Goal: Task Accomplishment & Management: Complete application form

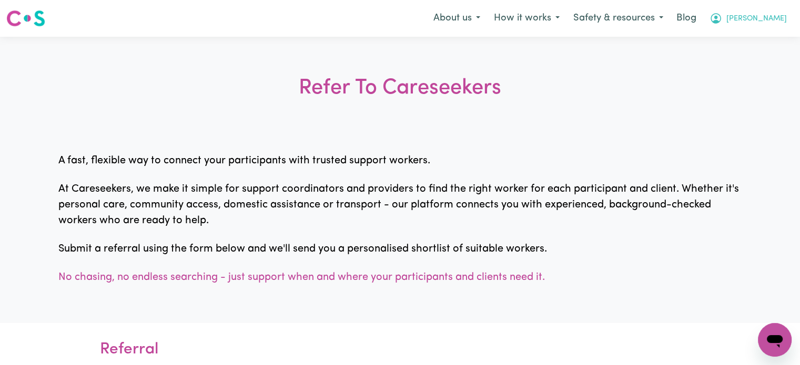
click at [768, 27] on button "[PERSON_NAME]" at bounding box center [747, 18] width 91 height 22
click at [757, 63] on link "Logout" at bounding box center [751, 60] width 83 height 20
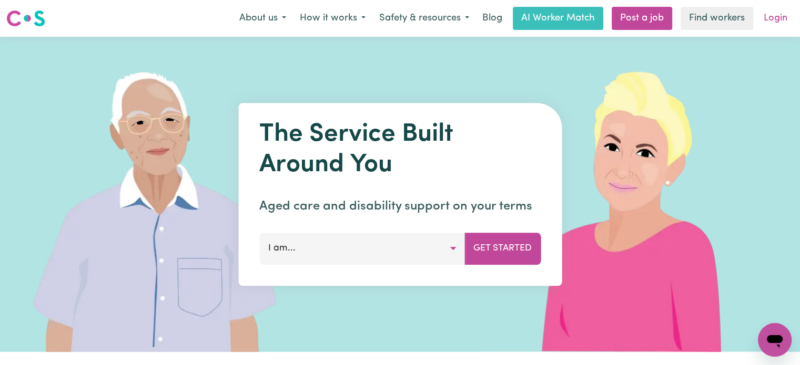
click at [776, 29] on link "Login" at bounding box center [775, 18] width 36 height 23
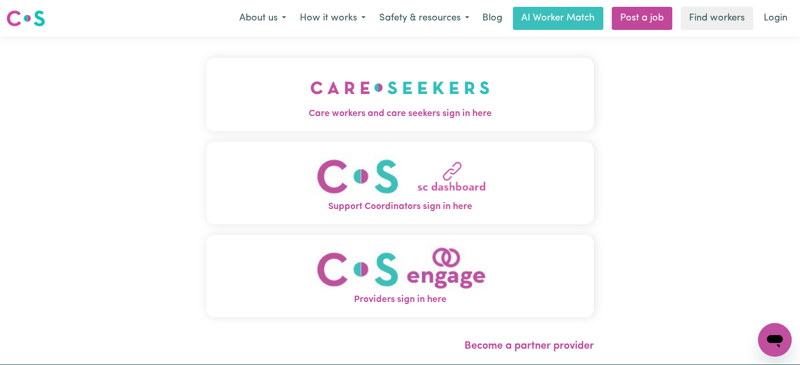
click at [357, 95] on img "Care workers and care seekers sign in here" at bounding box center [399, 87] width 179 height 39
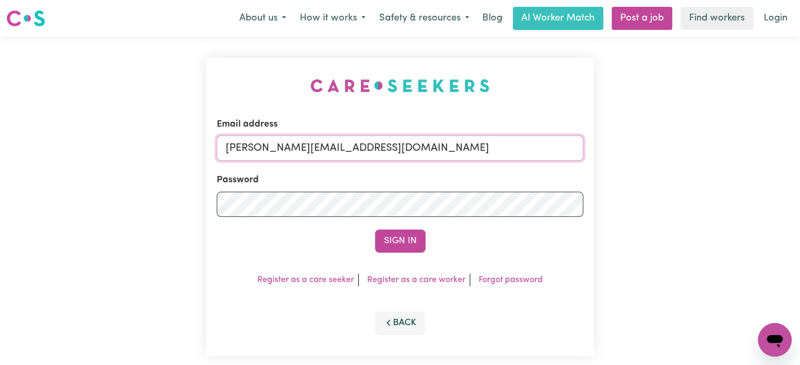
click at [427, 151] on input "[PERSON_NAME][EMAIL_ADDRESS][DOMAIN_NAME]" at bounding box center [400, 148] width 366 height 25
drag, startPoint x: 486, startPoint y: 149, endPoint x: 282, endPoint y: 145, distance: 204.6
click at [282, 145] on input "[EMAIL_ADDRESS][DOMAIN_NAME]" at bounding box center [400, 148] width 366 height 25
type input "[EMAIL_ADDRESS][DOMAIN_NAME]"
click at [375, 230] on button "Sign In" at bounding box center [400, 241] width 50 height 23
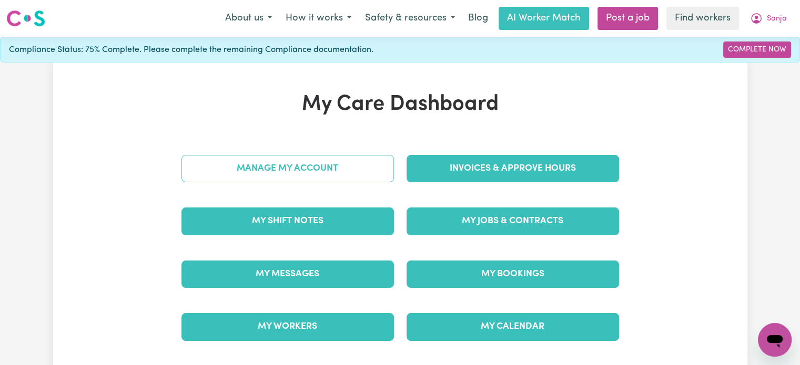
click at [304, 162] on link "Manage My Account" at bounding box center [287, 168] width 212 height 27
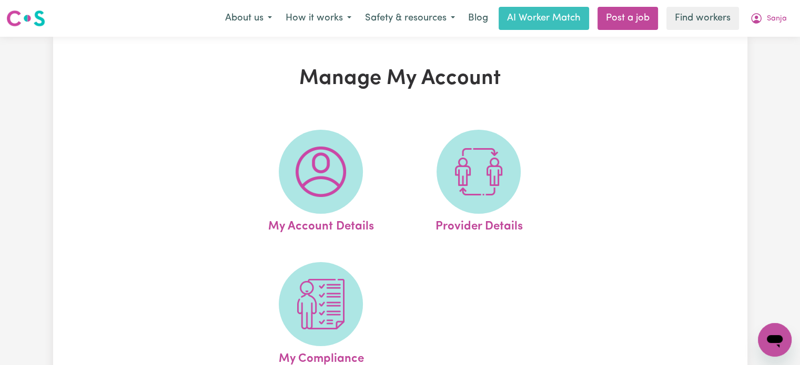
click at [300, 239] on ul "My Account Details Provider Details My Compliance" at bounding box center [399, 249] width 315 height 264
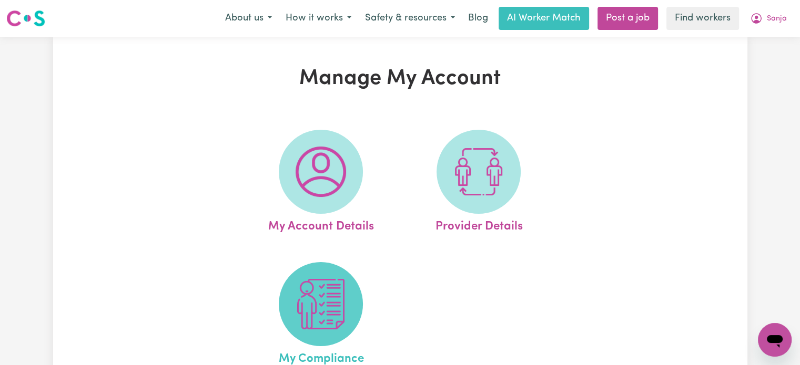
click at [306, 285] on img at bounding box center [320, 304] width 50 height 50
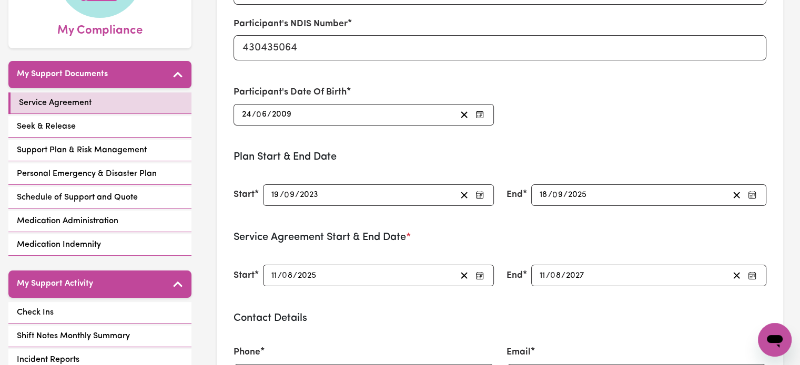
scroll to position [176, 0]
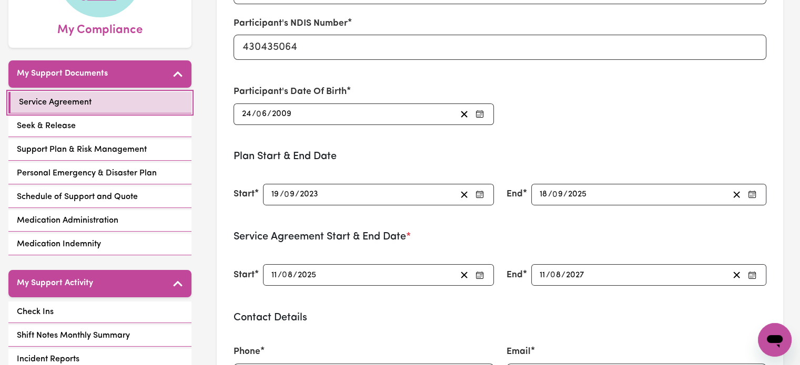
click at [137, 100] on link "Service Agreement" at bounding box center [99, 103] width 183 height 22
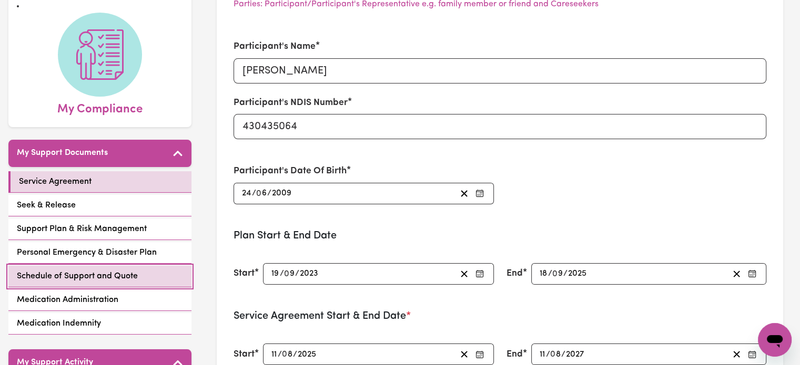
click at [110, 275] on span "Schedule of Support and Quote" at bounding box center [77, 276] width 121 height 13
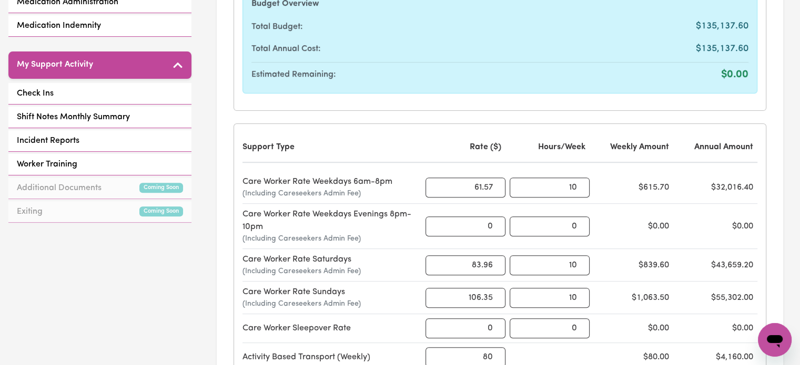
scroll to position [394, 0]
click at [554, 185] on input "10" at bounding box center [549, 188] width 80 height 20
type input "0"
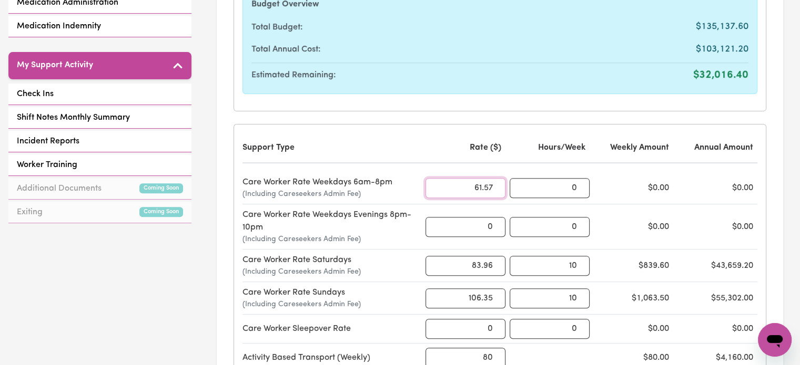
click at [486, 187] on input "61.57" at bounding box center [465, 188] width 80 height 20
type input "0"
click at [499, 158] on div "Support Type Rate ($) Hours/Week Weekly Amount Annual Amount" at bounding box center [499, 148] width 515 height 30
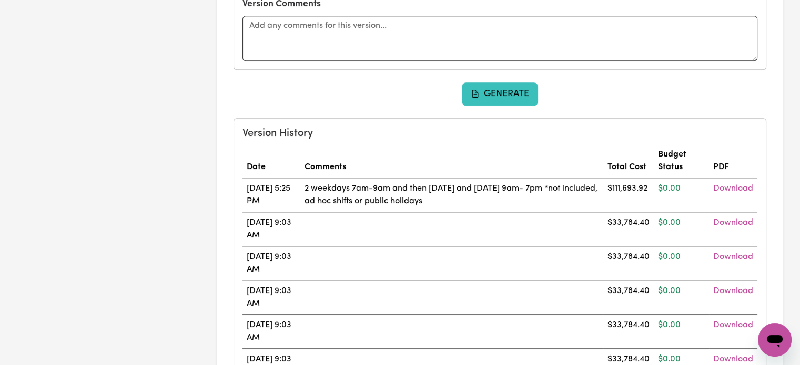
scroll to position [907, 0]
click at [509, 86] on button "Generate" at bounding box center [500, 94] width 77 height 23
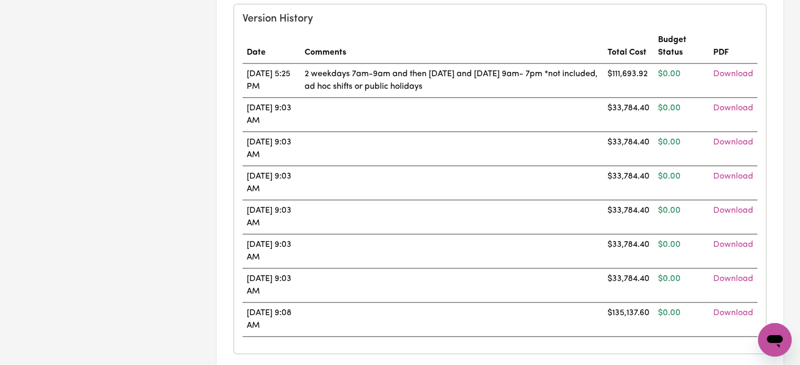
scroll to position [1061, 0]
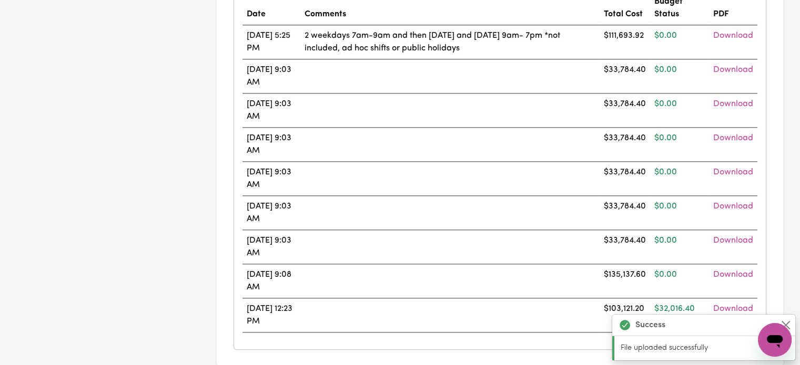
click at [541, 151] on td at bounding box center [449, 145] width 299 height 34
click at [722, 202] on link "Download" at bounding box center [733, 206] width 40 height 8
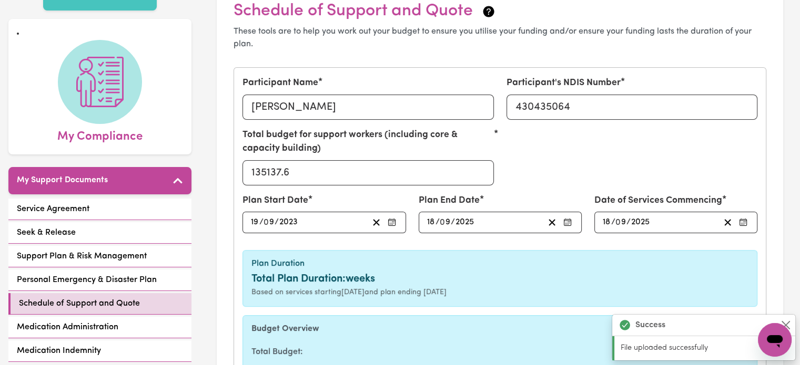
scroll to position [0, 0]
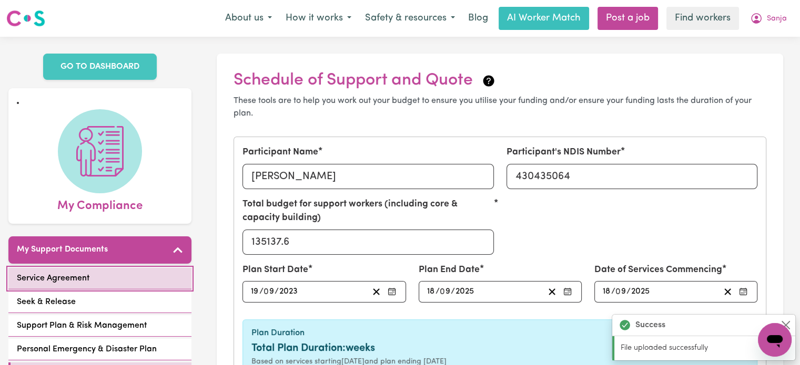
click at [169, 272] on link "Service Agreement" at bounding box center [99, 279] width 183 height 22
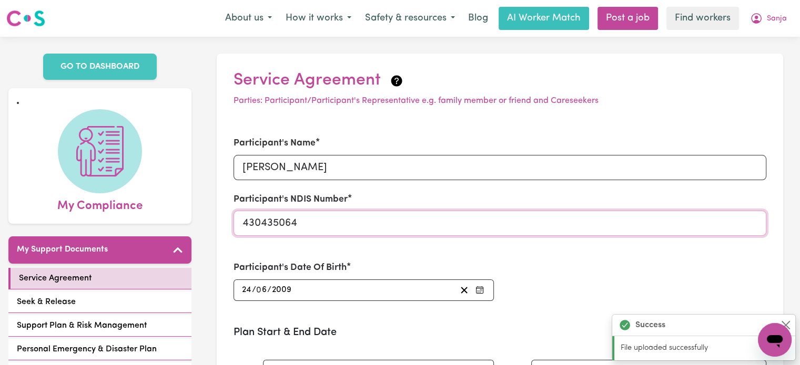
click at [297, 218] on input "430435064" at bounding box center [499, 223] width 533 height 25
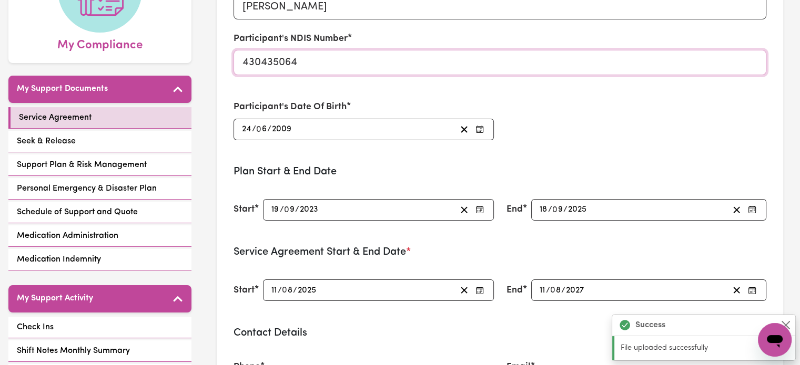
scroll to position [160, 0]
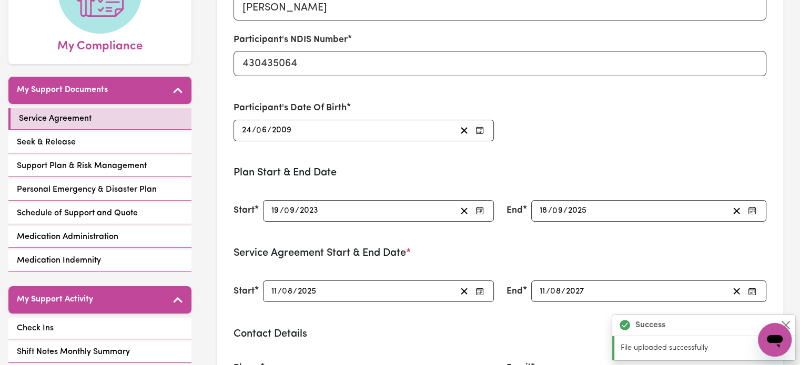
click at [271, 210] on input "19" at bounding box center [275, 211] width 9 height 14
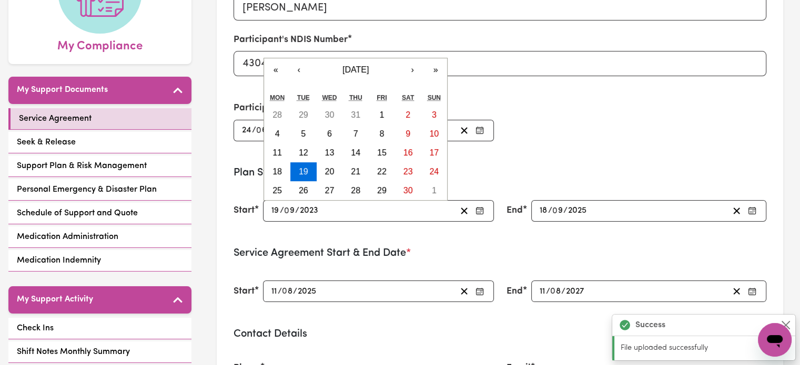
type input "[DATE]"
type input "1"
type input "[DATE]"
type input "11"
type input "0"
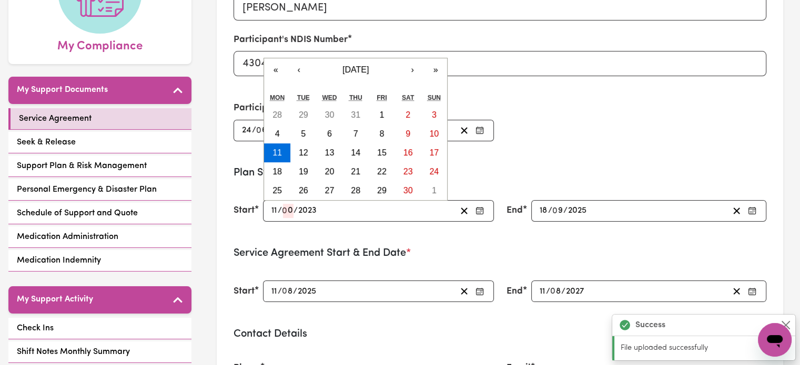
type input "[DATE]"
type input "8"
type input "0002-08-11"
type input "2"
type input "0020-08-11"
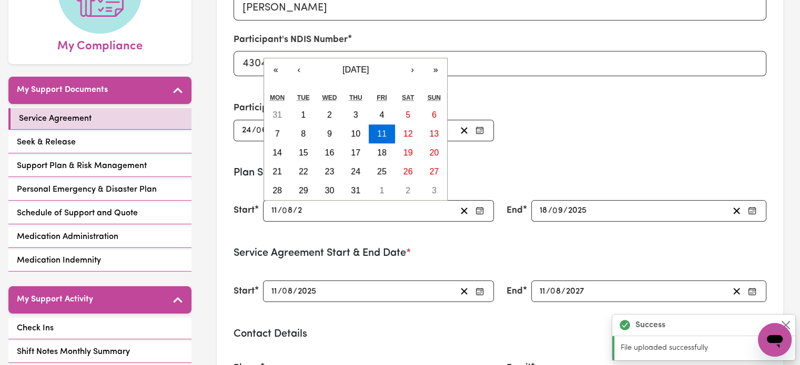
type input "20"
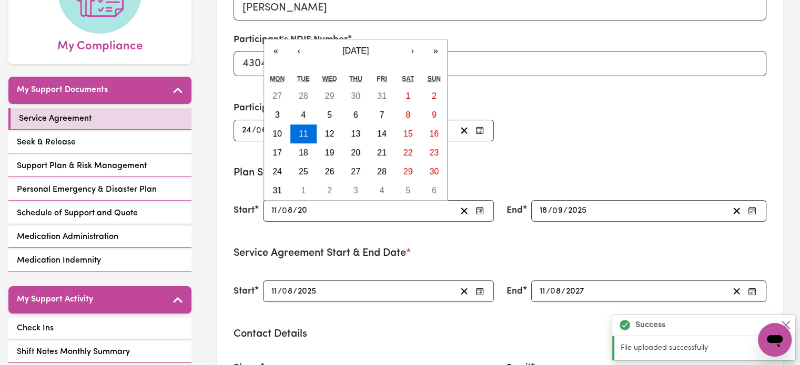
type input "0202-08-11"
type input "202"
type input "[DATE]"
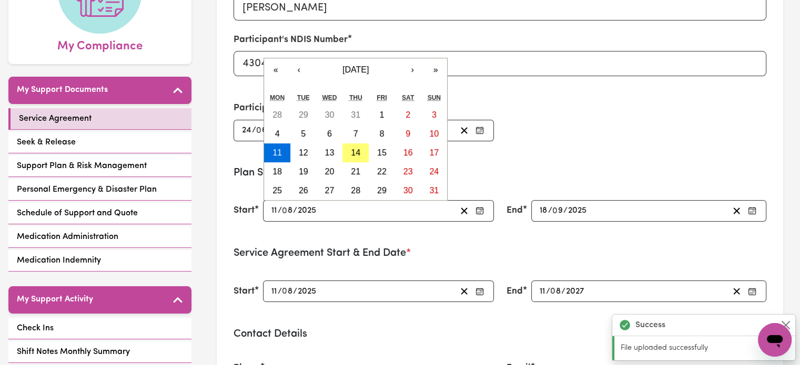
type input "2025"
click at [543, 210] on input "18" at bounding box center [543, 211] width 9 height 14
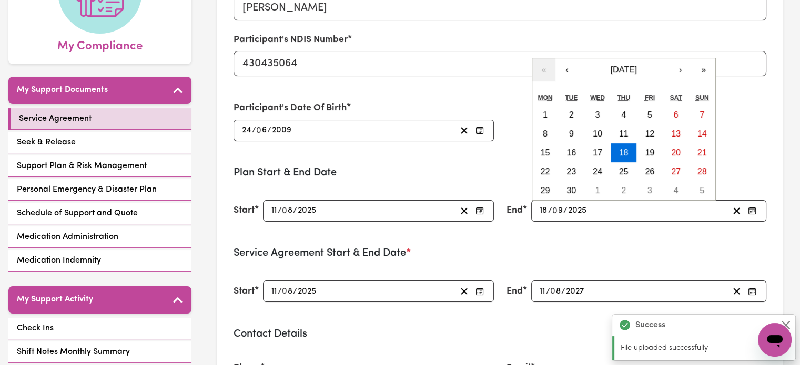
type input "[DATE]"
type input "1"
type input "[DATE]"
type input "11"
type input "0"
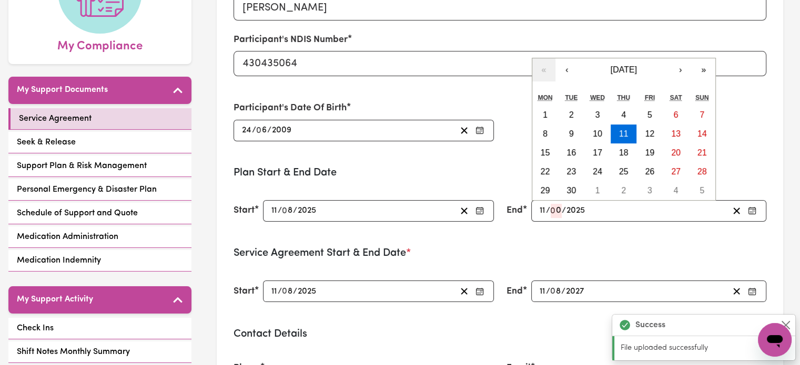
type input "[DATE]"
type input "8"
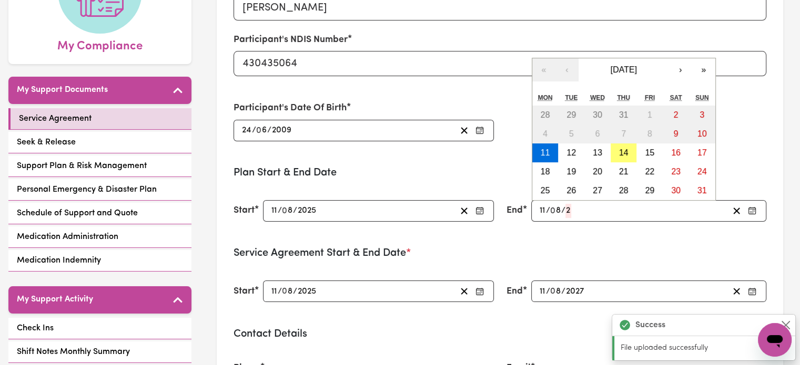
type input "202"
type input "[DATE]"
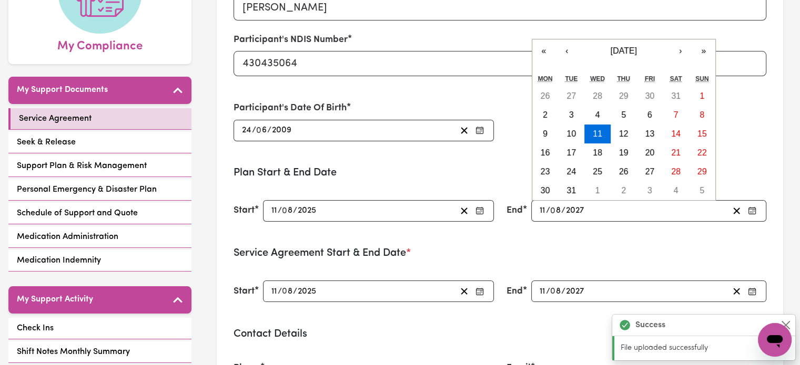
type input "2027"
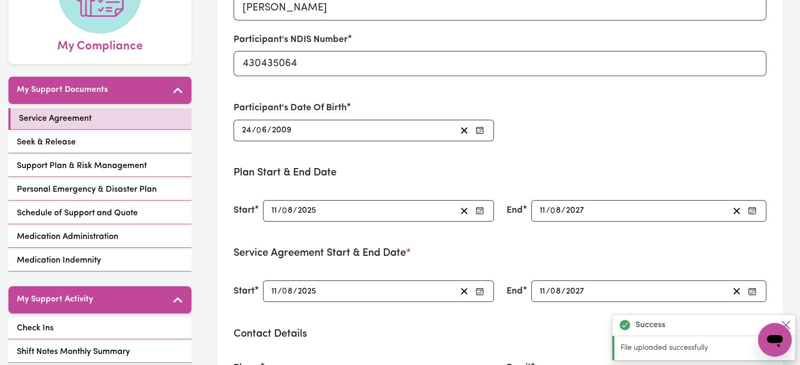
type input "[DATE]"
type input "19"
type input "9"
type input "2023"
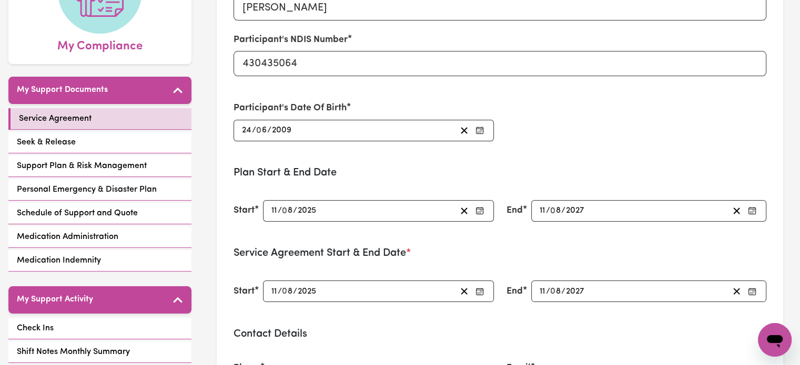
type input "[DATE]"
type input "18"
type input "9"
type input "2025"
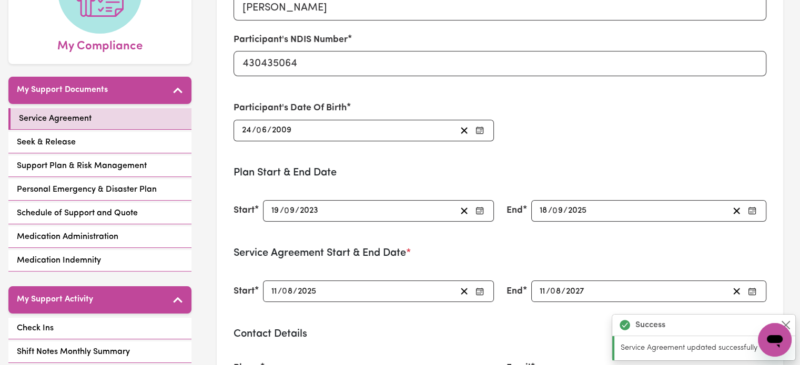
type input "[DATE]"
type input "11"
type input "8"
type input "2025"
type input "[DATE]"
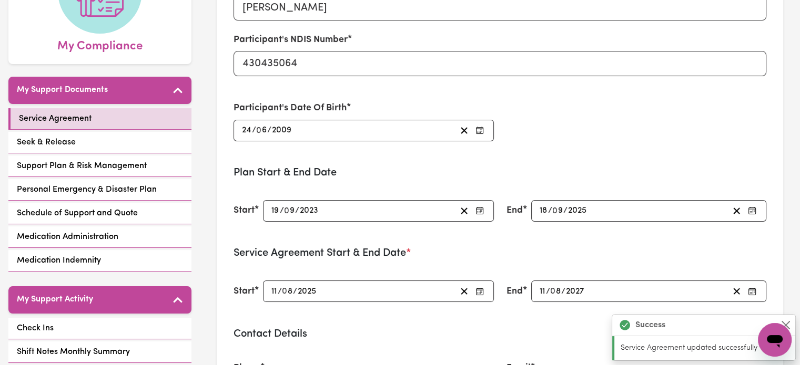
type input "11"
type input "8"
type input "2027"
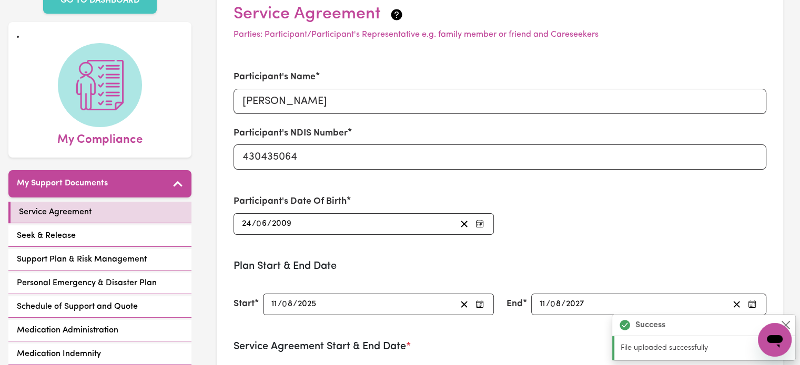
scroll to position [67, 0]
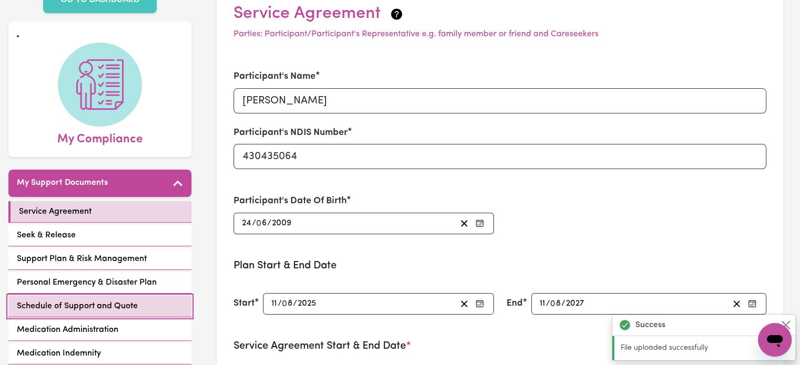
click at [129, 305] on span "Schedule of Support and Quote" at bounding box center [77, 306] width 121 height 13
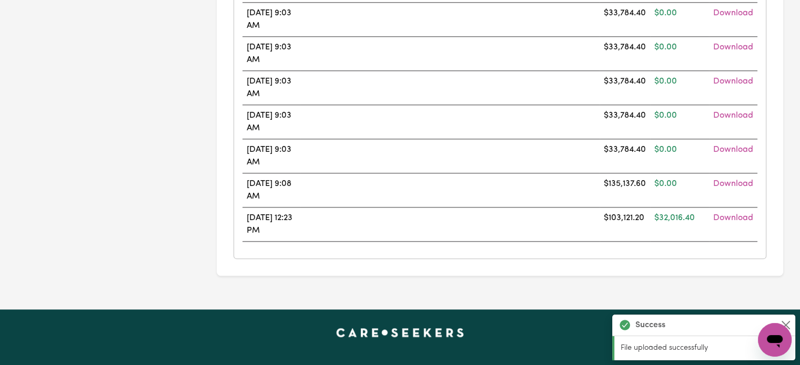
scroll to position [1152, 0]
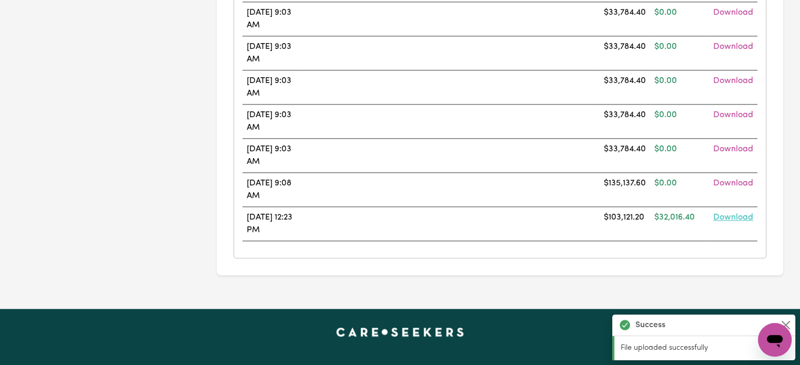
click at [744, 213] on link "Download" at bounding box center [733, 217] width 40 height 8
click at [532, 191] on td at bounding box center [449, 190] width 299 height 34
click at [721, 147] on link "Download" at bounding box center [733, 149] width 40 height 8
